Goal: Task Accomplishment & Management: Use online tool/utility

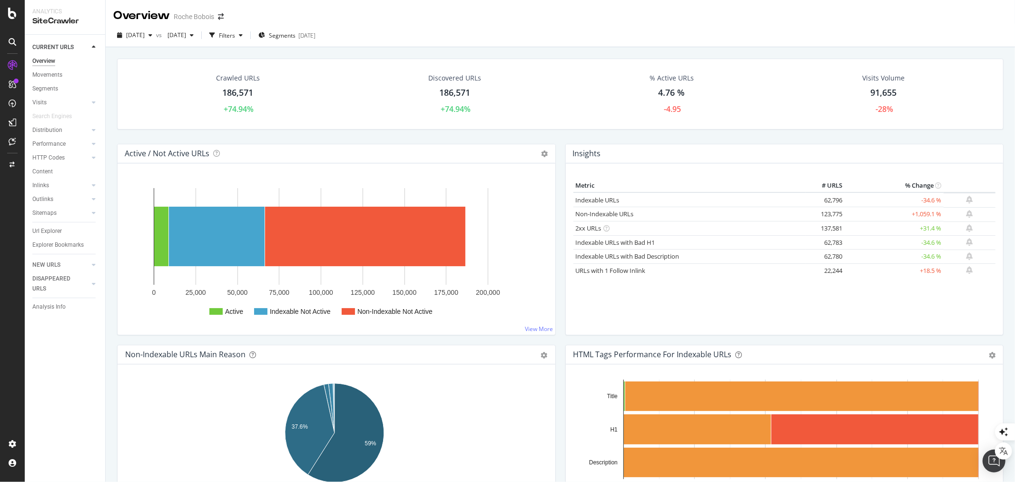
click at [49, 58] on div "Overview" at bounding box center [43, 61] width 23 height 10
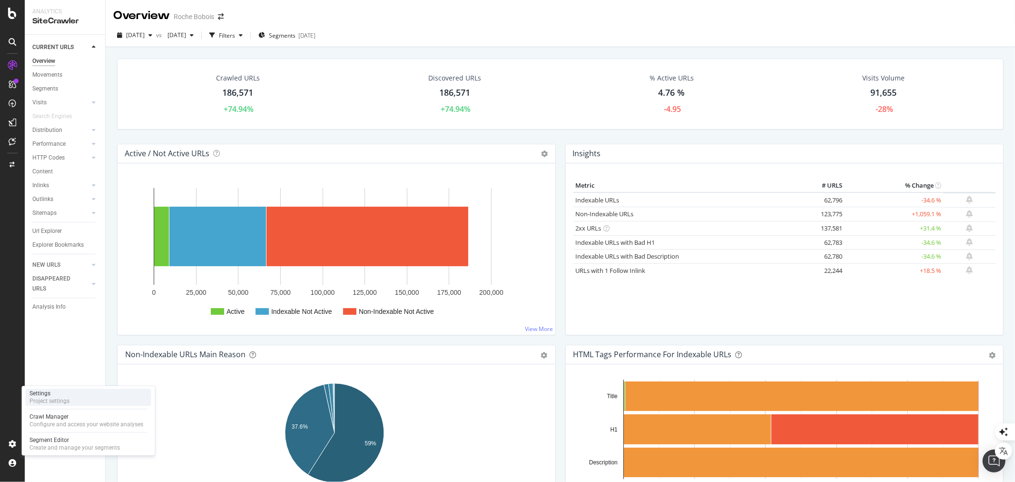
click at [48, 397] on div "Project settings" at bounding box center [50, 401] width 40 height 8
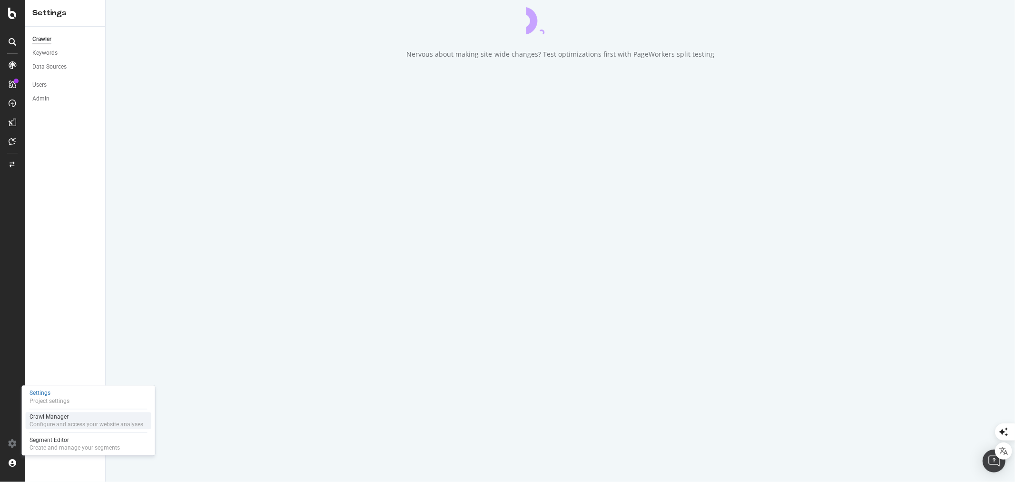
click at [34, 423] on div "Configure and access your website analyses" at bounding box center [87, 424] width 114 height 8
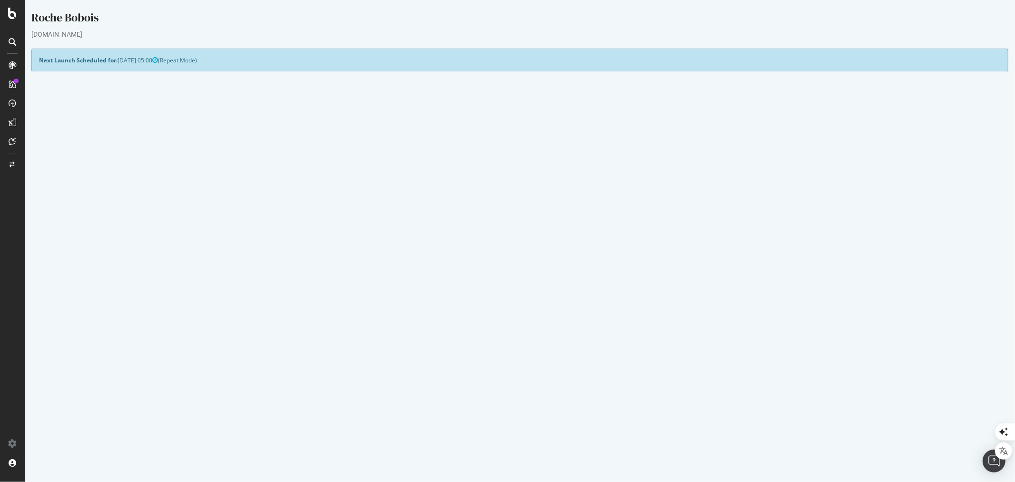
click at [500, 266] on button "Yes! Start Now" at bounding box center [507, 267] width 59 height 15
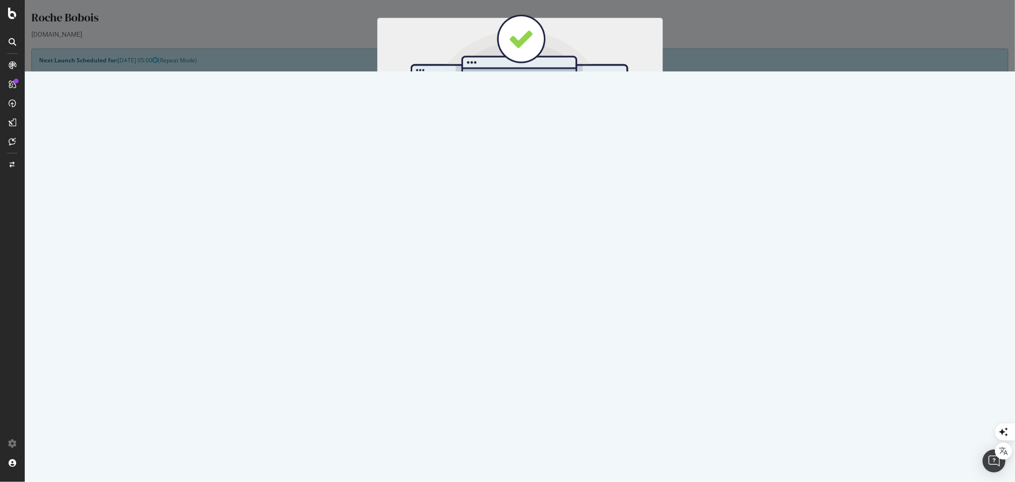
click at [536, 155] on button "Start Now" at bounding box center [537, 158] width 42 height 16
